Goal: Find specific page/section: Find specific page/section

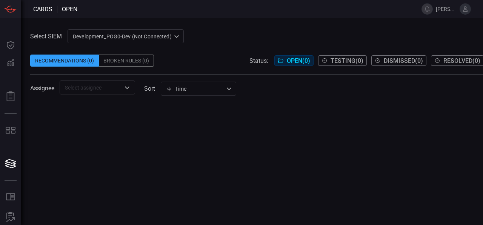
click at [122, 62] on div "Broken Rules (0)" at bounding box center [126, 61] width 55 height 12
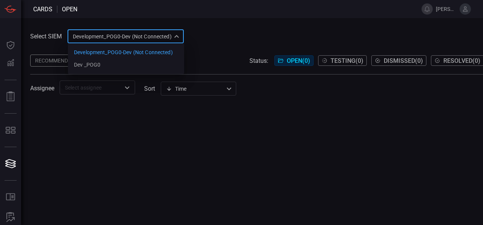
click at [131, 37] on div "Development_POG0-Dev (Not Connected) 49cc8b75-2b56-4b69-a2e1-27684831ac69 Devel…" at bounding box center [125, 36] width 116 height 14
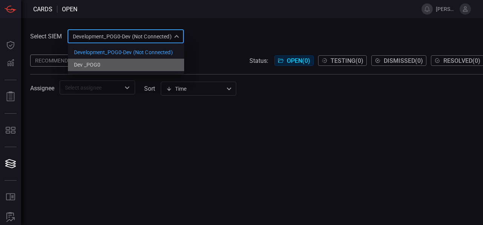
click at [106, 60] on li "Dev _POG0" at bounding box center [126, 65] width 116 height 12
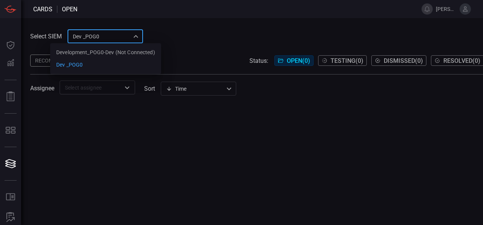
click at [105, 38] on div "Dev _POG0 4362d04f-270d-4565-84bc-b00ba3f66e36 Development_POG0-Dev (Not Connec…" at bounding box center [104, 36] width 75 height 14
click at [105, 38] on div at bounding box center [241, 112] width 483 height 225
click at [105, 38] on div "Dev _POG0 4362d04f-270d-4565-84bc-b00ba3f66e36 Development_POG0-Dev (Not Connec…" at bounding box center [104, 36] width 75 height 14
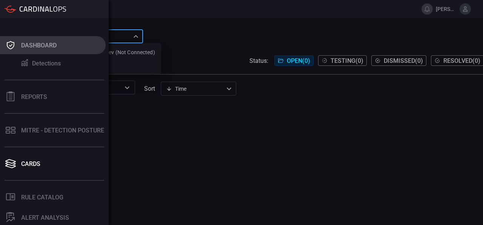
click at [46, 48] on div "Dashboard" at bounding box center [38, 45] width 35 height 7
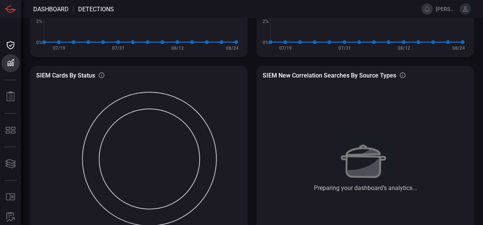
scroll to position [96, 0]
